Goal: Task Accomplishment & Management: Manage account settings

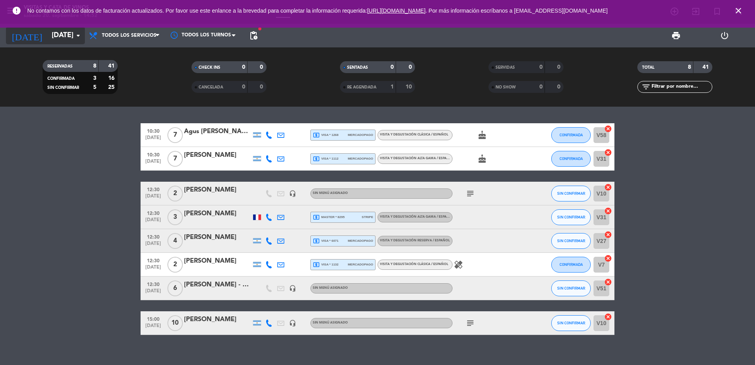
click at [48, 33] on input "[DATE]" at bounding box center [94, 36] width 92 height 16
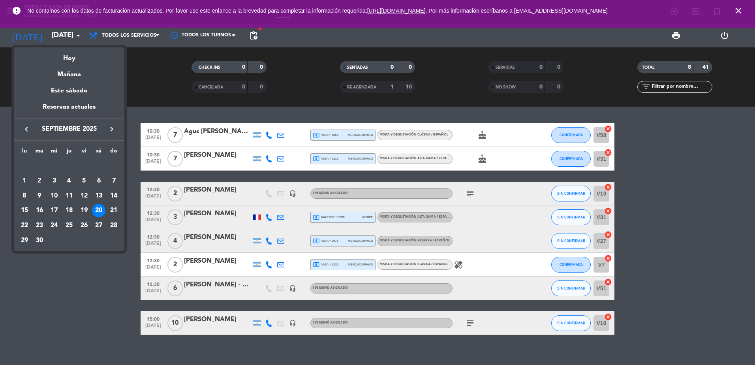
click at [148, 84] on div at bounding box center [377, 182] width 755 height 365
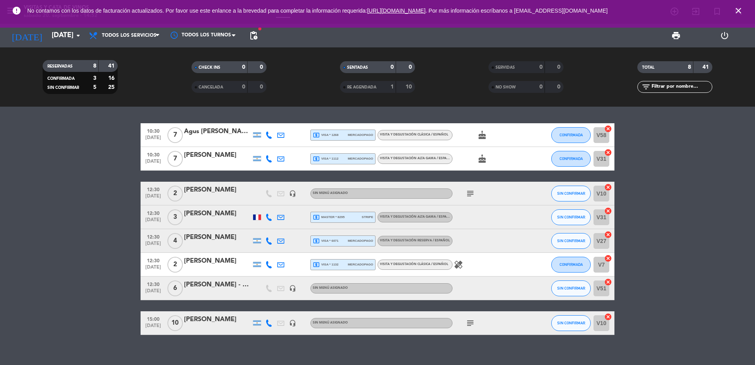
click at [734, 8] on icon "close" at bounding box center [737, 10] width 9 height 9
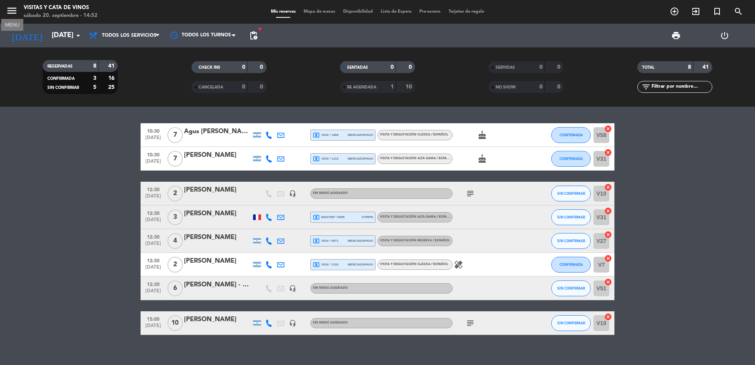
click at [11, 7] on icon "menu" at bounding box center [12, 11] width 12 height 12
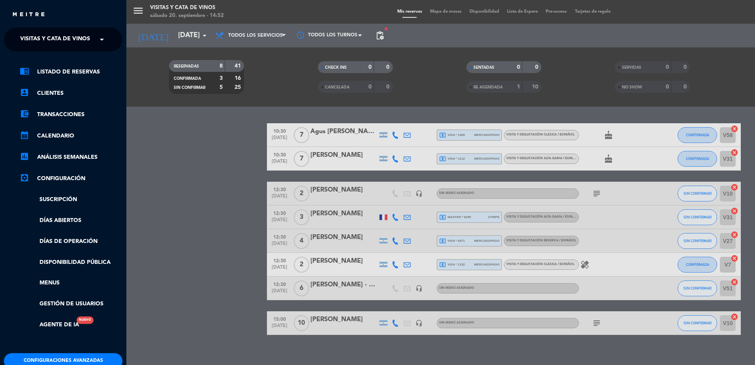
click at [69, 39] on span "Visitas y Cata de Vinos" at bounding box center [55, 39] width 70 height 17
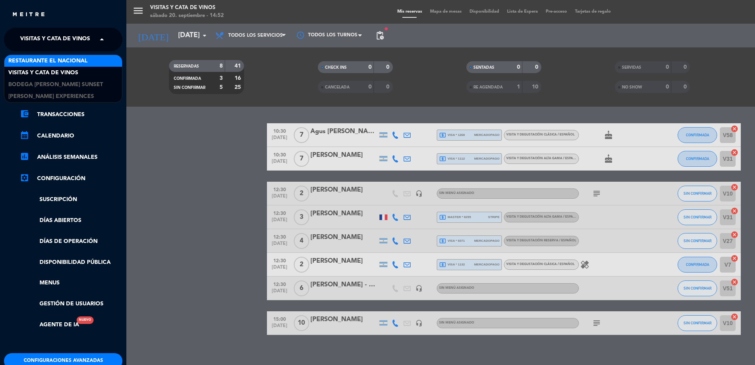
click at [94, 55] on div "Restaurante El Nacional" at bounding box center [63, 61] width 118 height 12
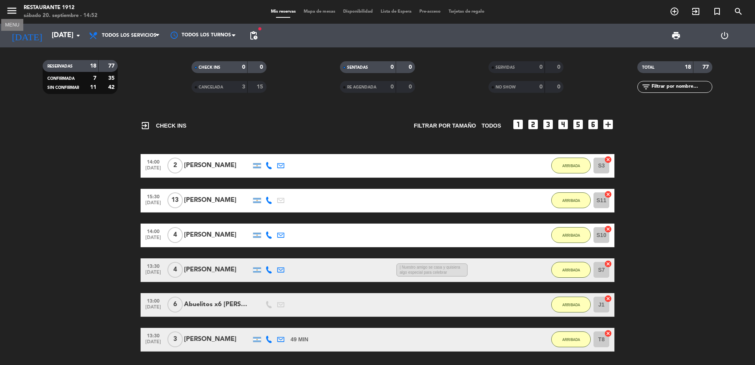
click at [9, 15] on icon "menu" at bounding box center [12, 11] width 12 height 12
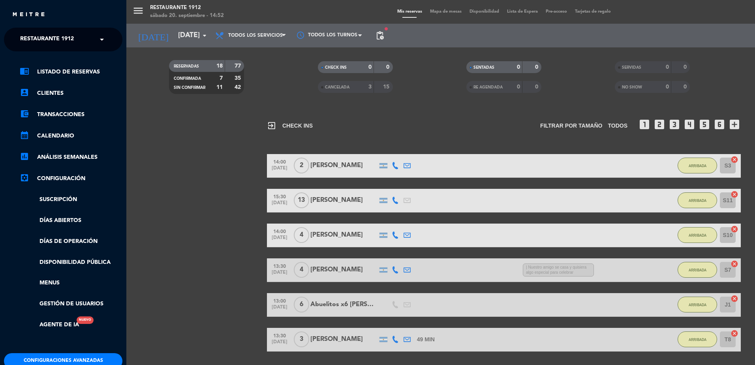
click at [216, 212] on div "menu Restaurante 1912 [DATE] 20. septiembre - 14:52 Mis reservas Mapa de mesas …" at bounding box center [503, 182] width 755 height 365
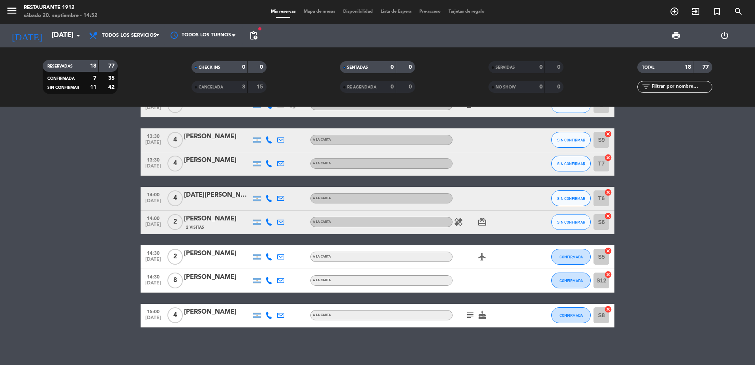
scroll to position [400, 0]
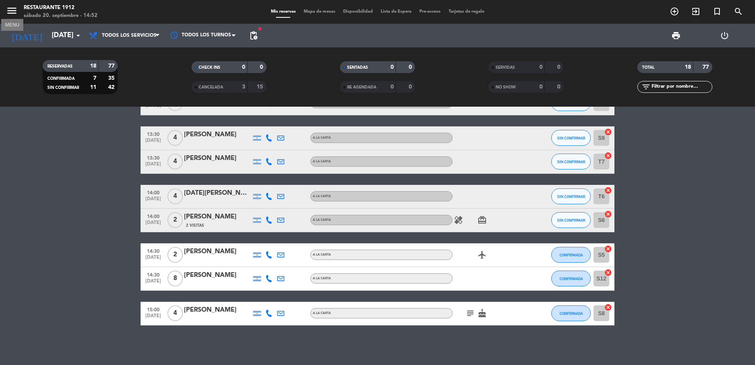
click at [15, 8] on icon "menu" at bounding box center [12, 11] width 12 height 12
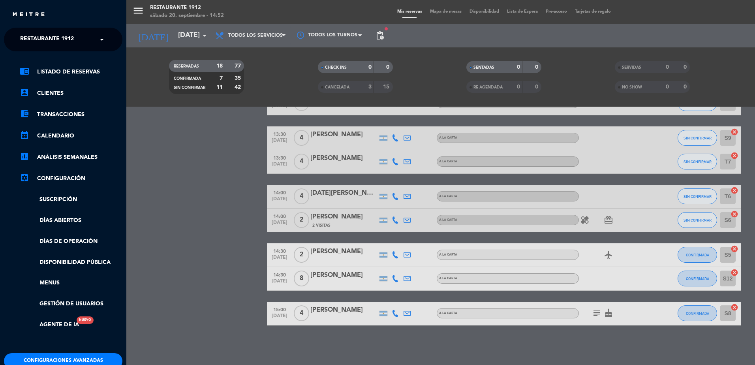
click at [194, 180] on div "menu Restaurante 1912 [DATE] 20. septiembre - 14:52 Mis reservas Mapa de mesas …" at bounding box center [503, 182] width 755 height 365
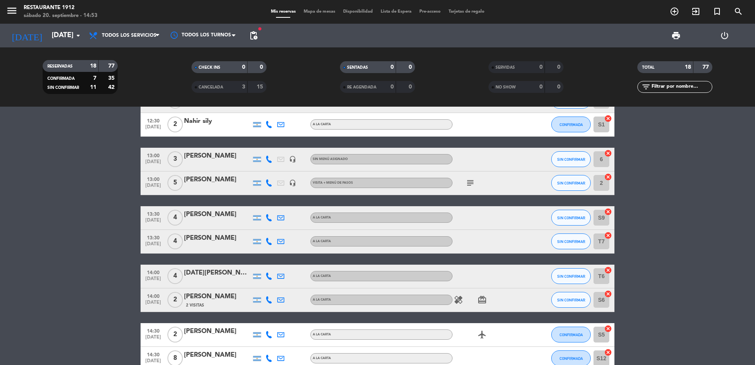
scroll to position [242, 0]
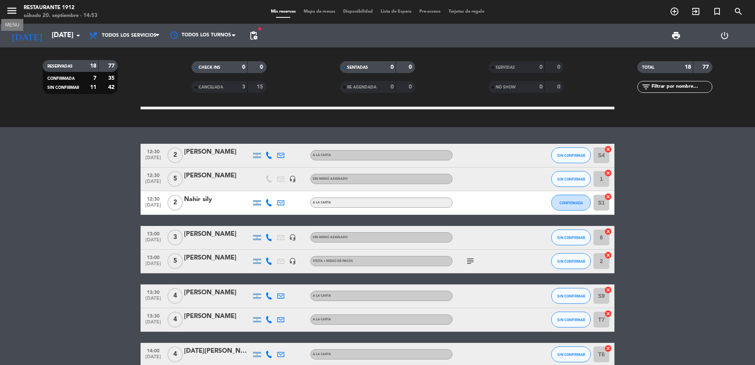
click at [12, 17] on button "menu" at bounding box center [12, 12] width 12 height 15
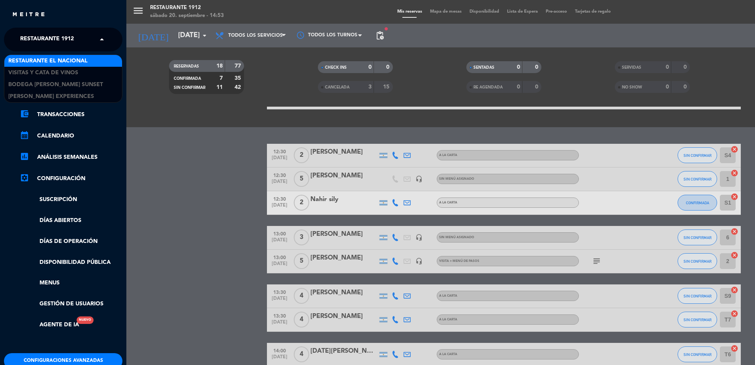
click at [86, 45] on div "× Restaurante 1912" at bounding box center [51, 39] width 69 height 17
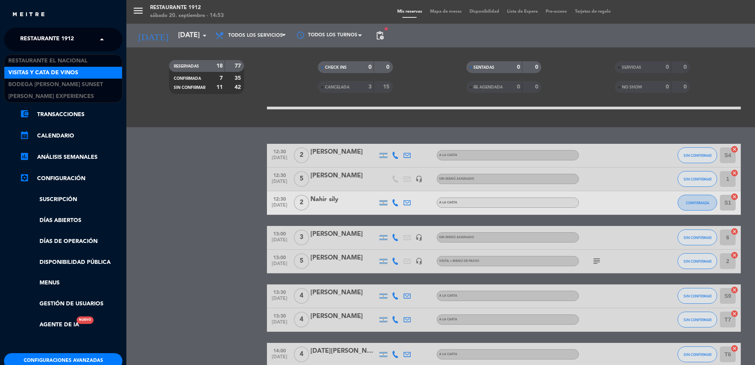
click at [82, 70] on div "Visitas y Cata de Vinos" at bounding box center [63, 73] width 118 height 12
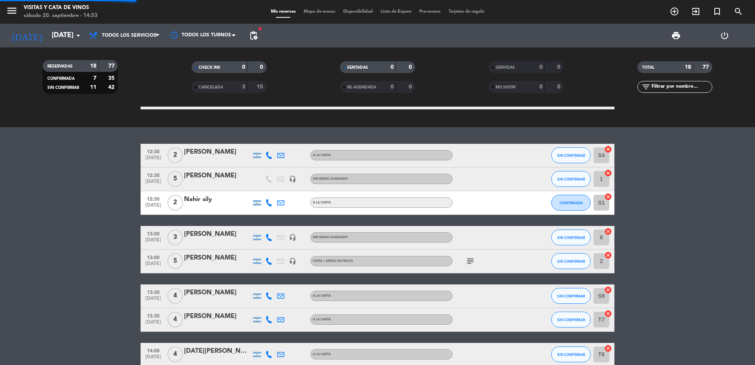
scroll to position [0, 0]
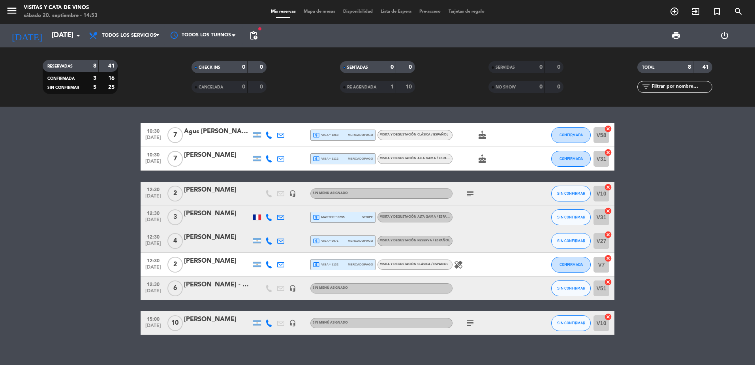
click at [266, 323] on icon at bounding box center [268, 322] width 7 height 7
click at [273, 310] on span "content_paste" at bounding box center [276, 310] width 6 height 6
click at [470, 322] on icon "subject" at bounding box center [469, 322] width 9 height 9
click at [98, 289] on bookings-row "10:30 [DATE] 7 Agus [PERSON_NAME] local_atm visa * 1268 mercadopago VISITA Y DE…" at bounding box center [377, 229] width 755 height 212
click at [472, 324] on icon "subject" at bounding box center [469, 322] width 9 height 9
